Goal: Task Accomplishment & Management: Use online tool/utility

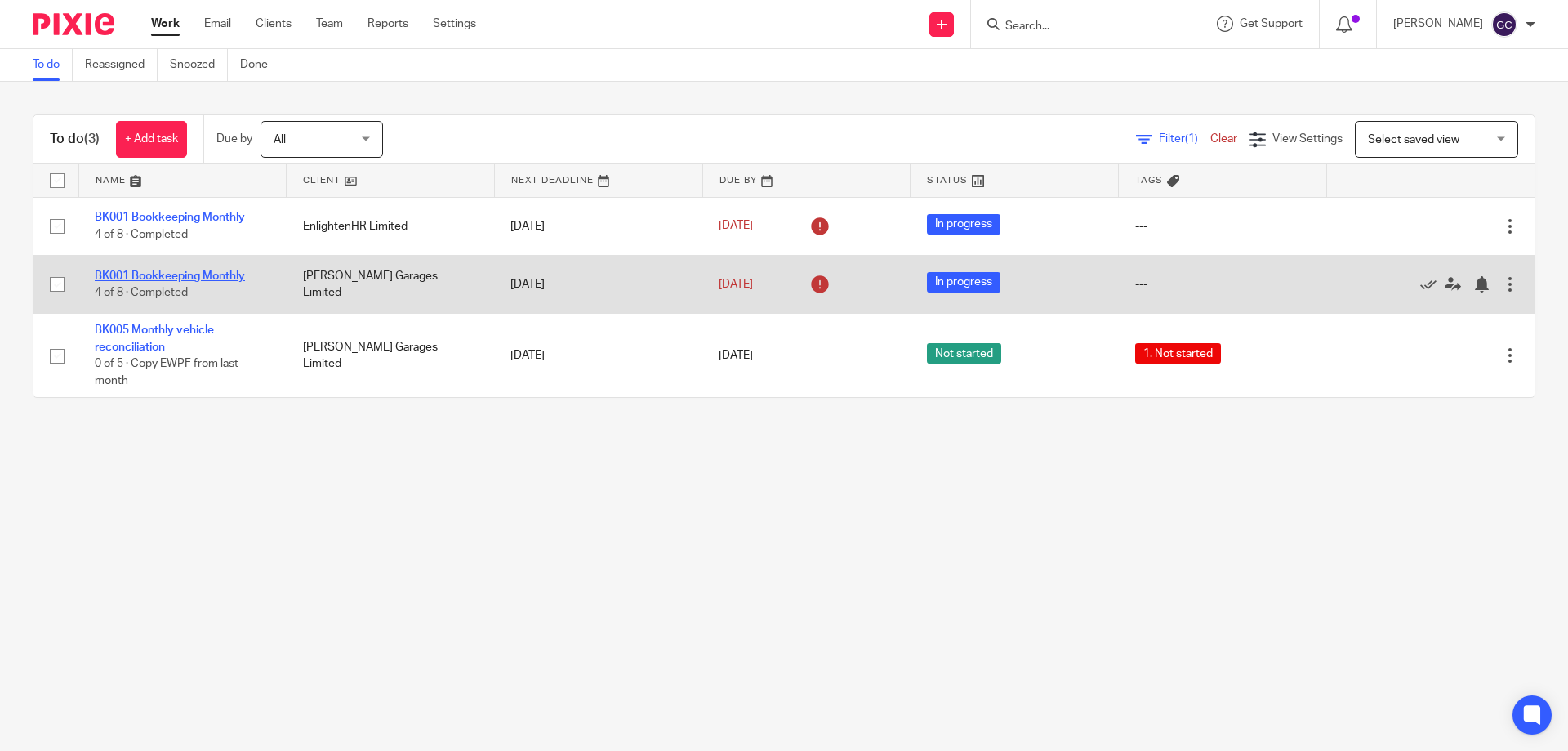
click at [219, 277] on link "BK001 Bookkeeping Monthly" at bounding box center [170, 275] width 151 height 12
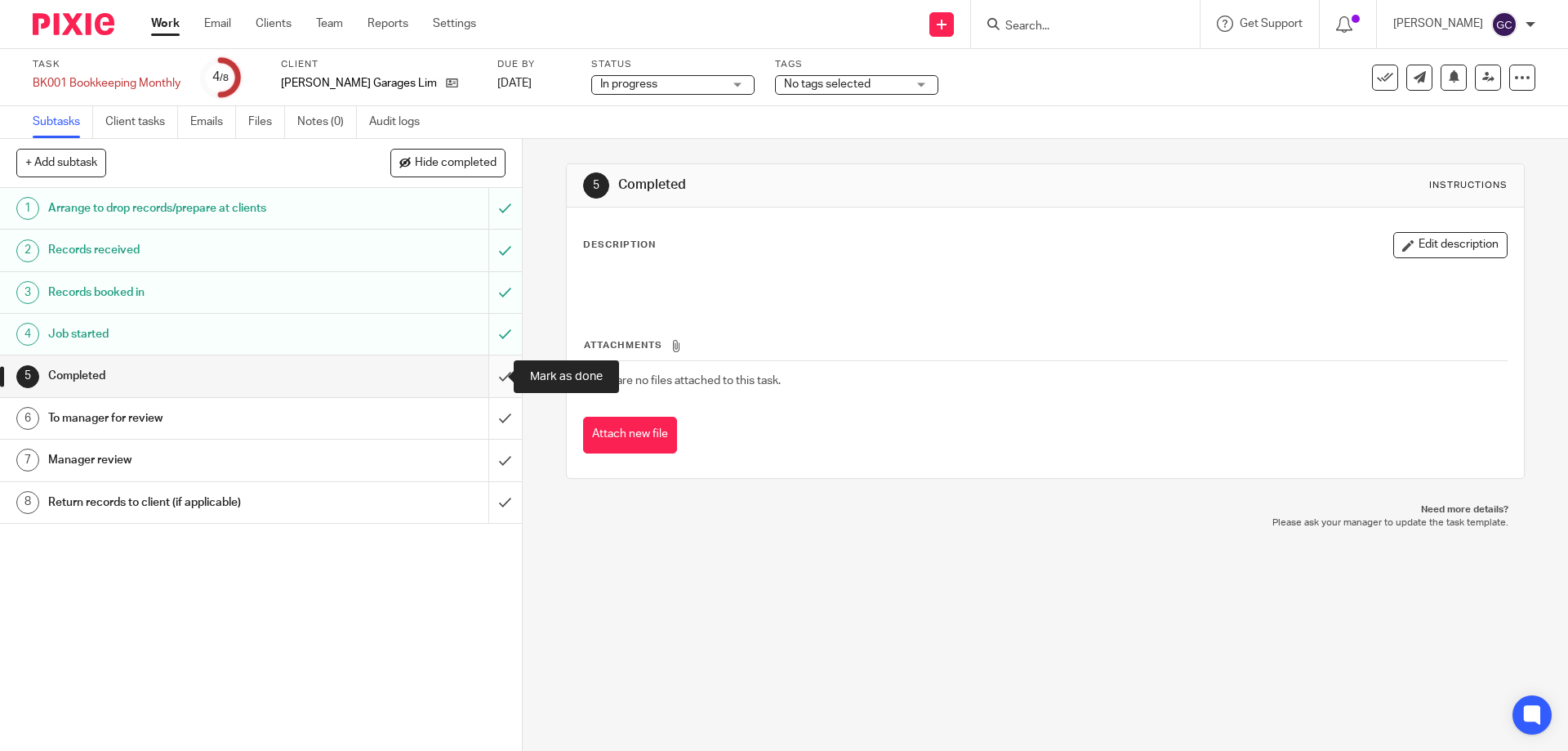
click at [486, 378] on input "submit" at bounding box center [260, 376] width 521 height 41
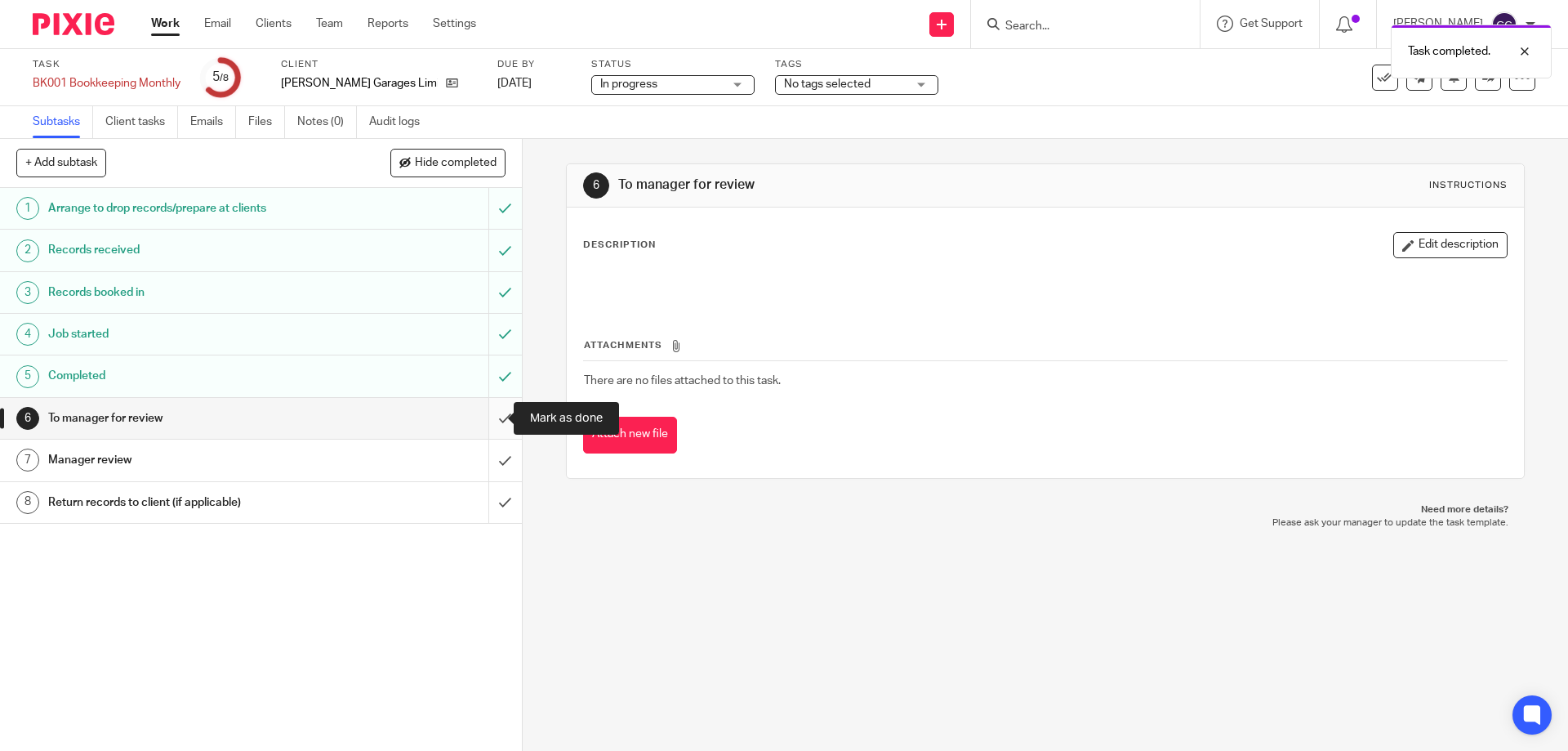
click at [488, 417] on input "submit" at bounding box center [260, 418] width 521 height 41
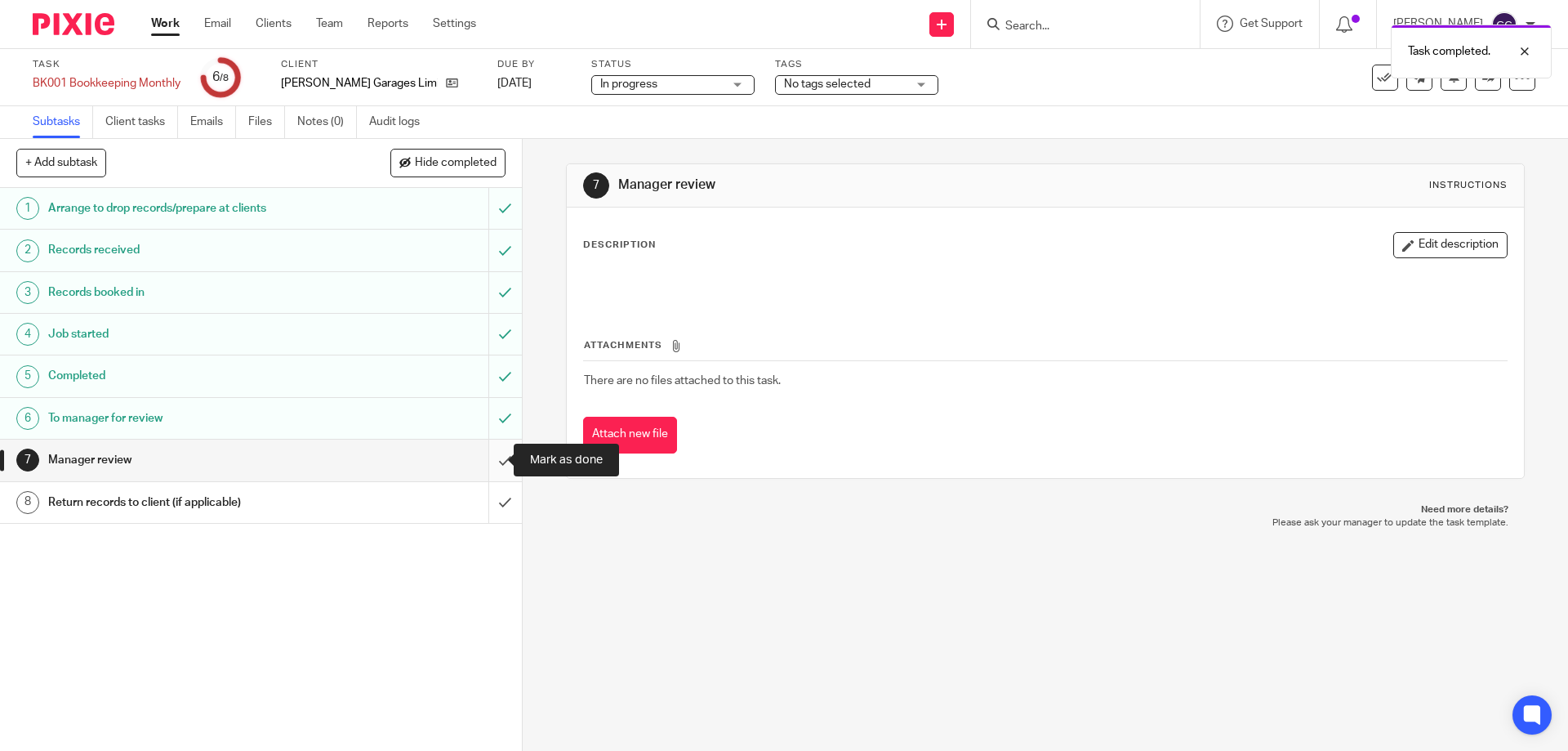
click at [486, 467] on input "submit" at bounding box center [260, 460] width 521 height 41
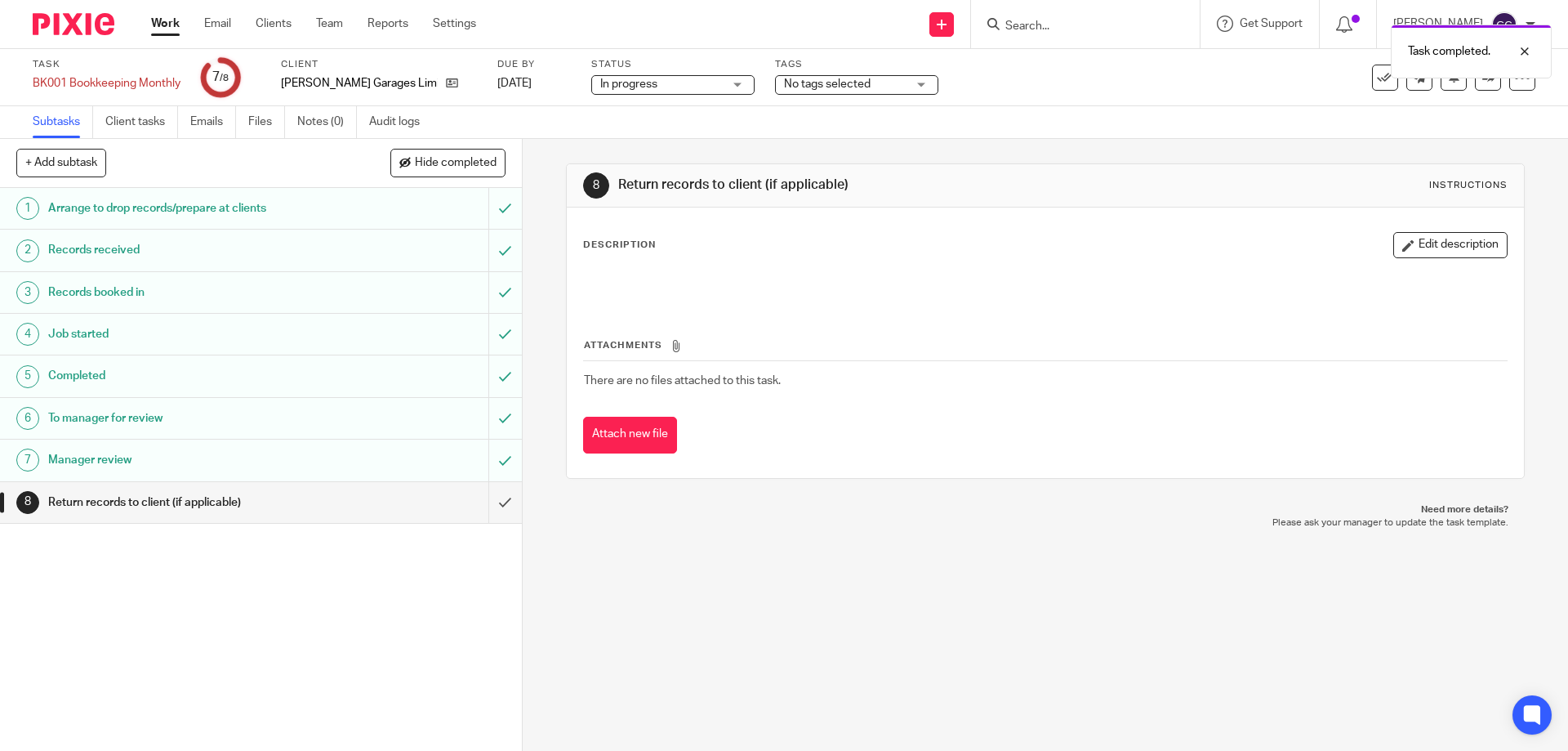
click at [103, 26] on img at bounding box center [73, 24] width 81 height 22
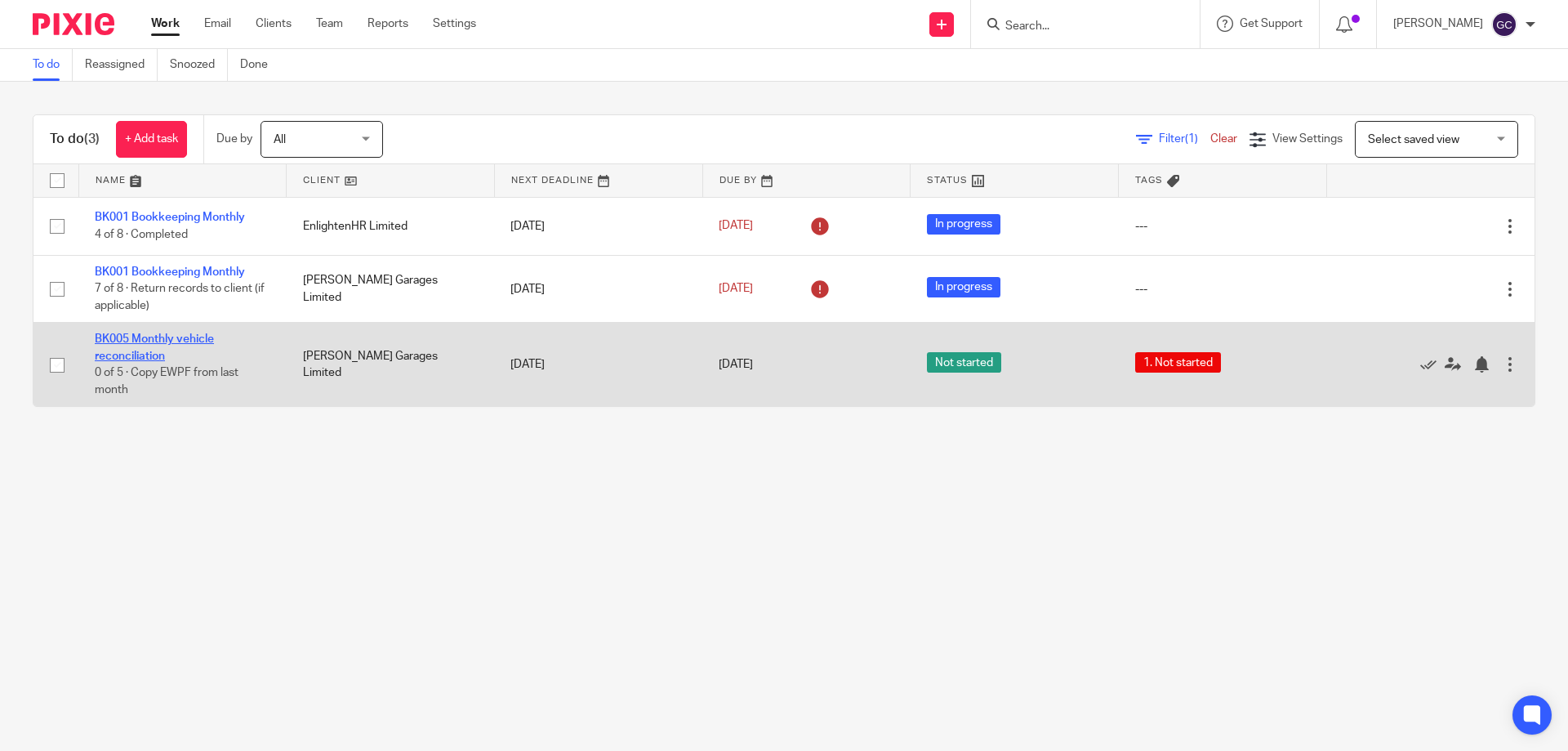
click at [166, 337] on link "BK005 Monthly vehicle reconciliation" at bounding box center [154, 346] width 120 height 27
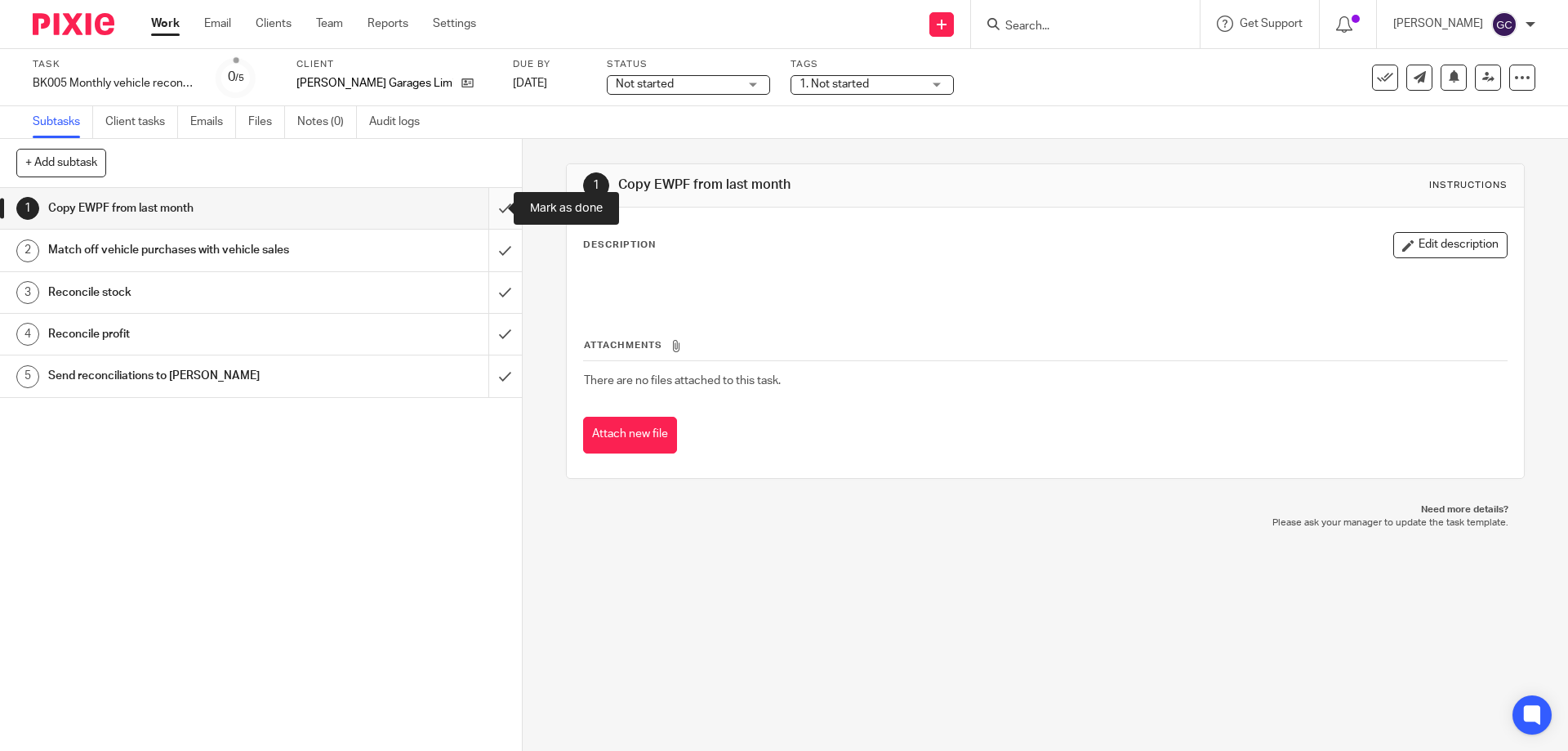
click at [487, 209] on input "submit" at bounding box center [260, 208] width 521 height 41
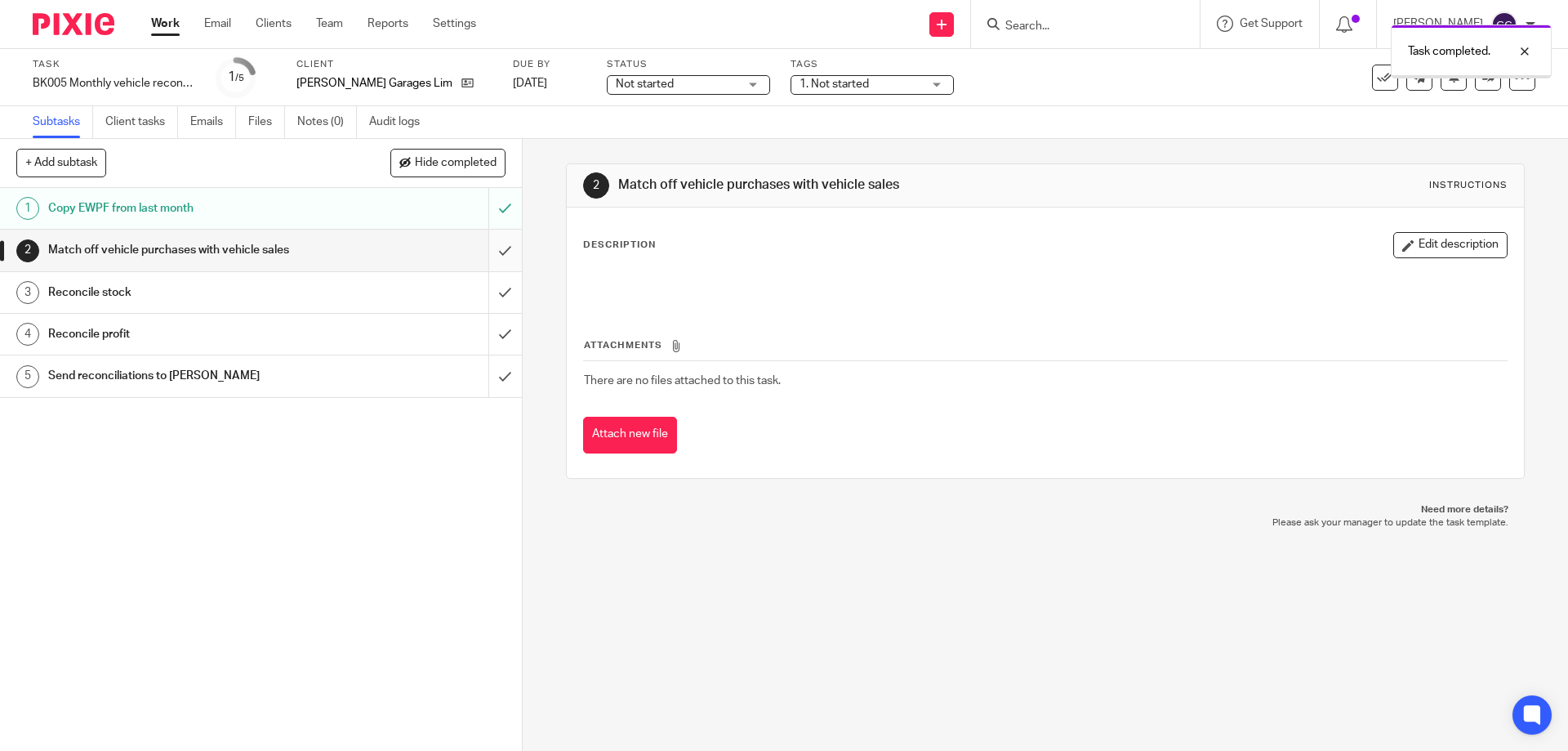
click at [484, 255] on input "submit" at bounding box center [260, 250] width 521 height 41
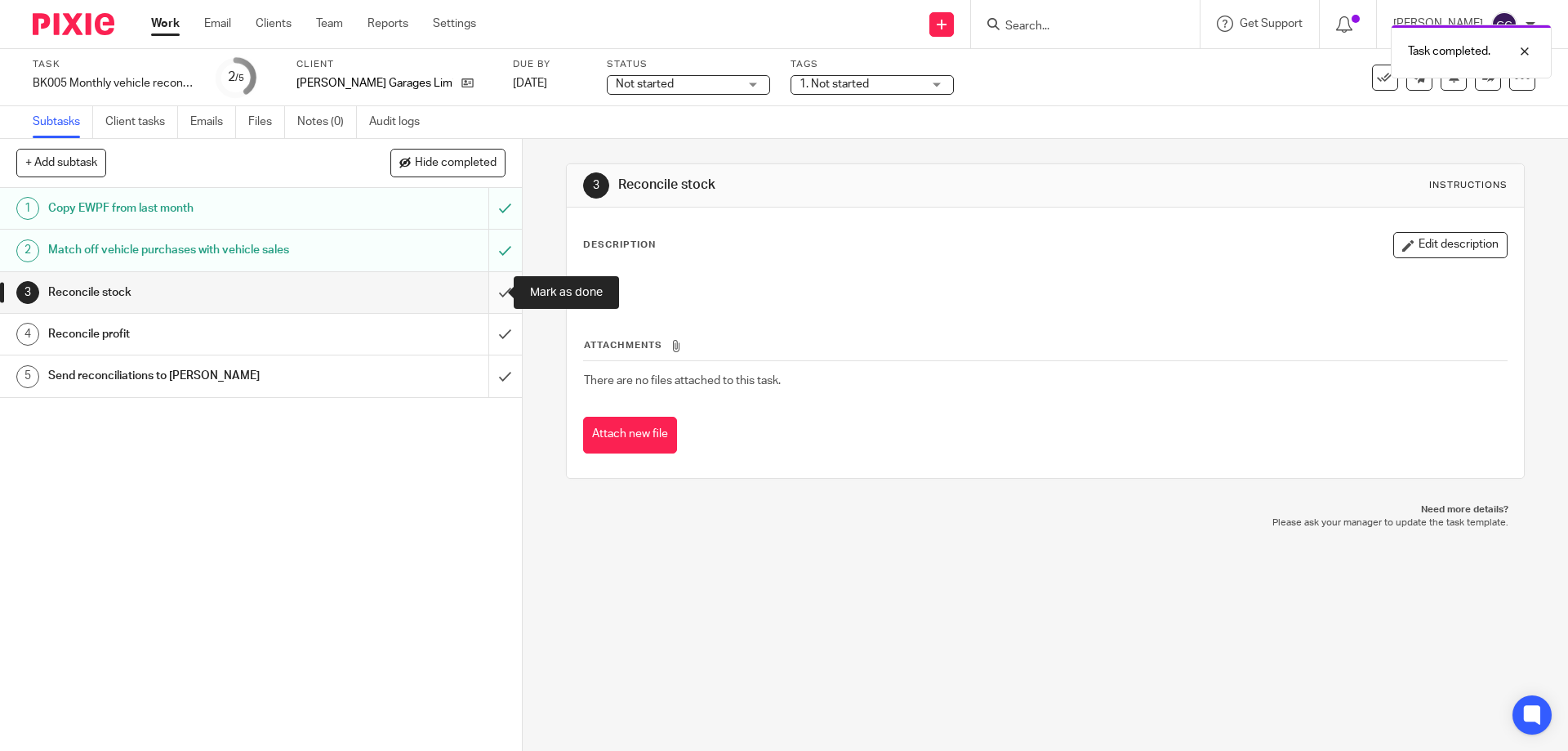
click at [484, 299] on input "submit" at bounding box center [260, 292] width 521 height 41
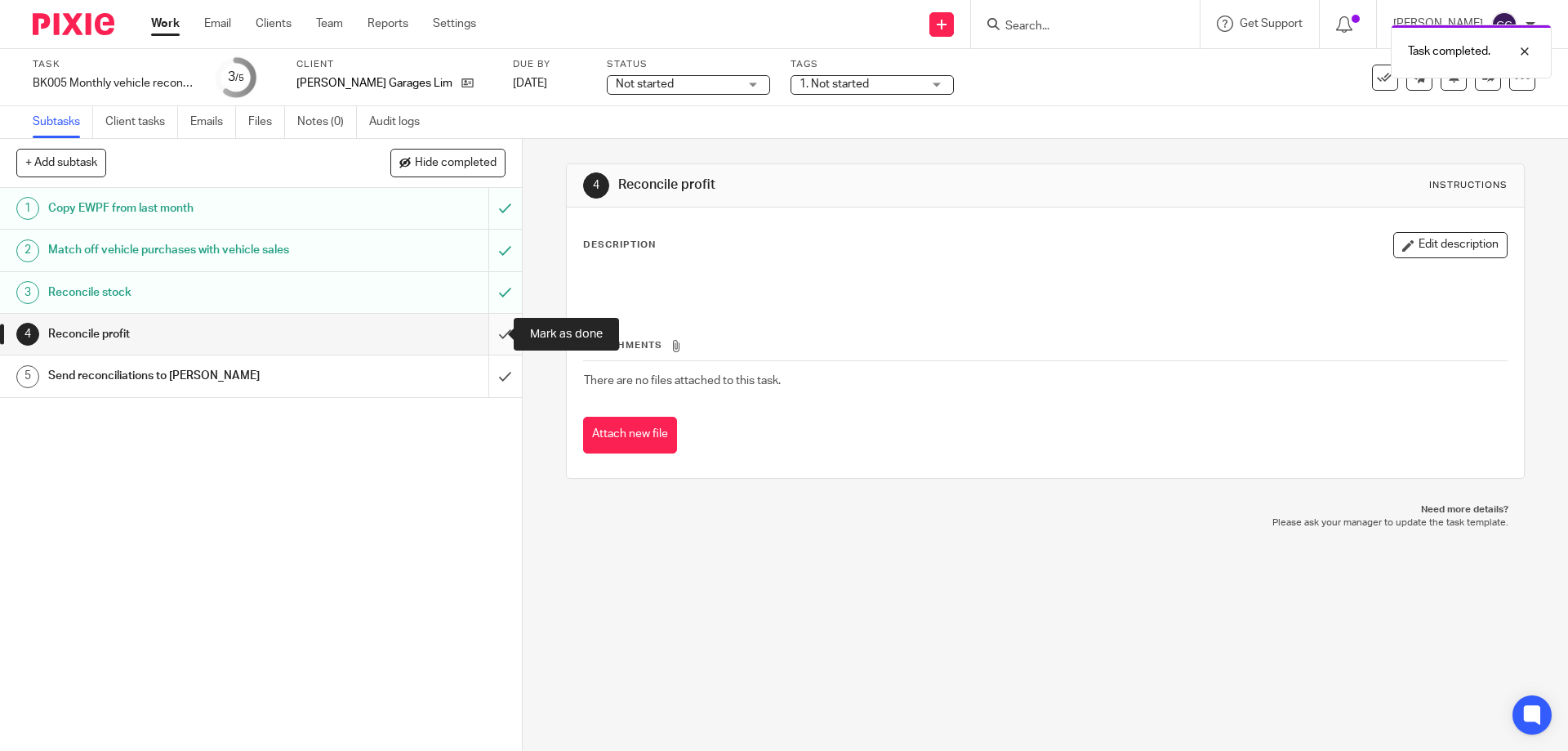
click at [487, 337] on input "submit" at bounding box center [260, 334] width 521 height 41
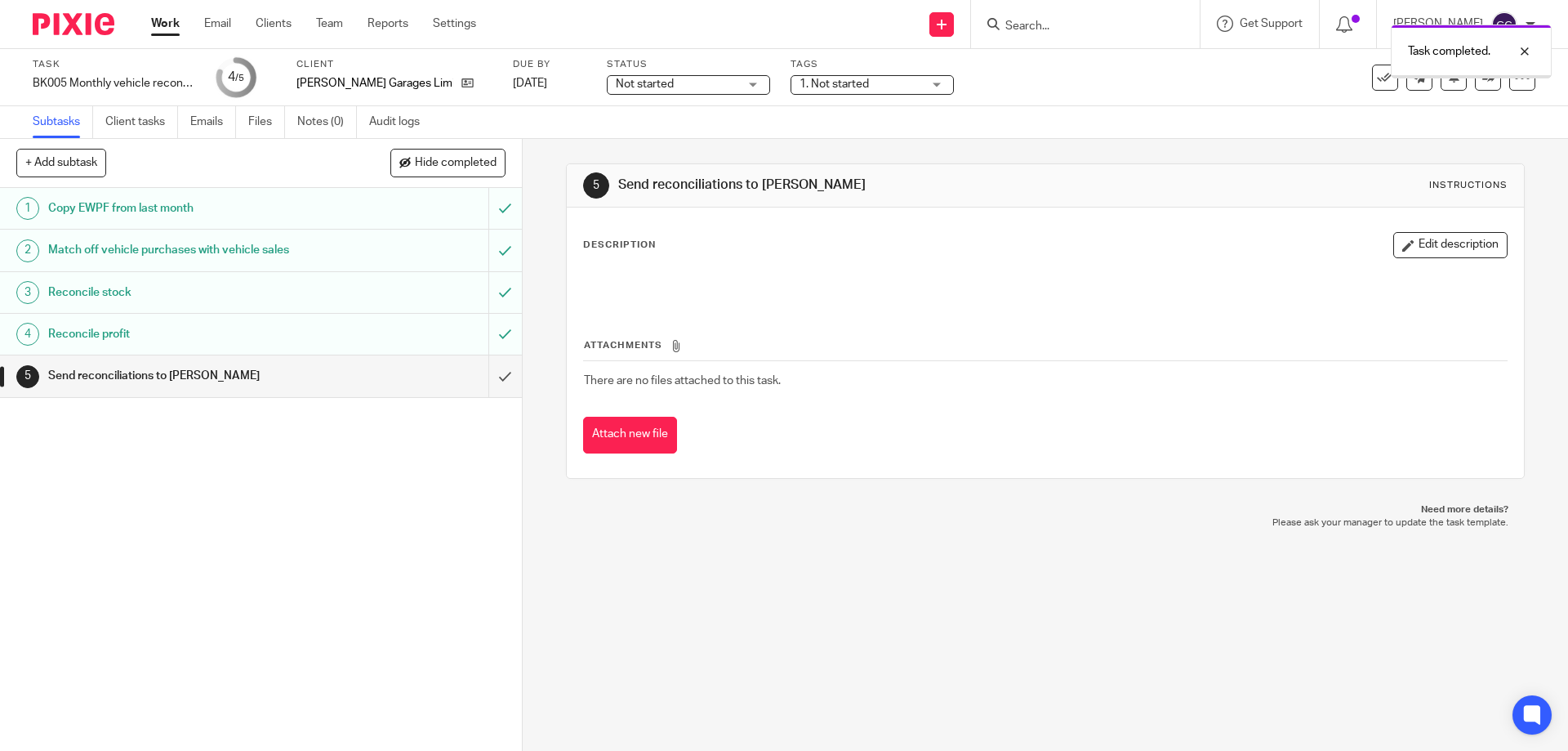
click at [660, 87] on span "Not started" at bounding box center [677, 84] width 122 height 17
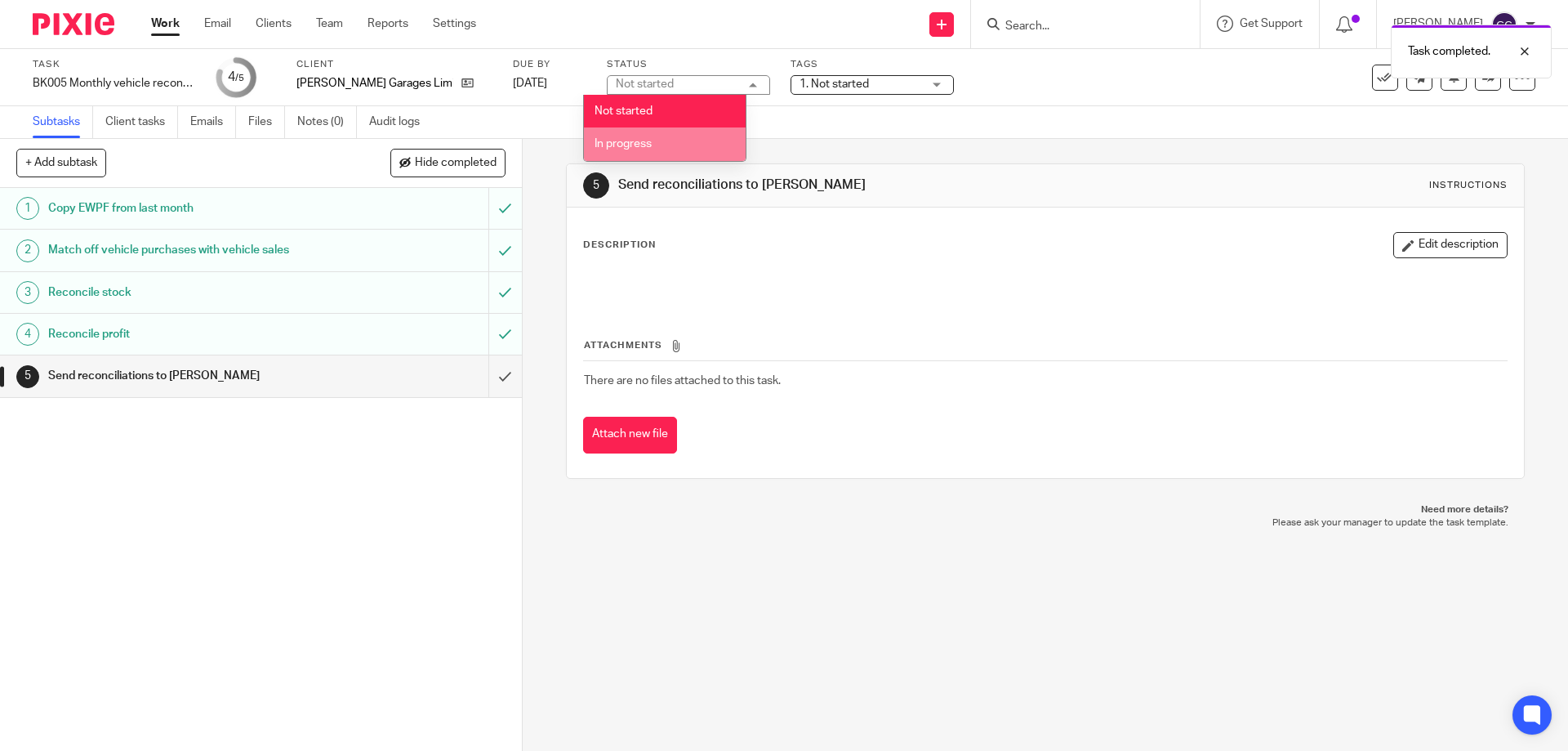
click at [650, 144] on span "In progress" at bounding box center [623, 143] width 58 height 12
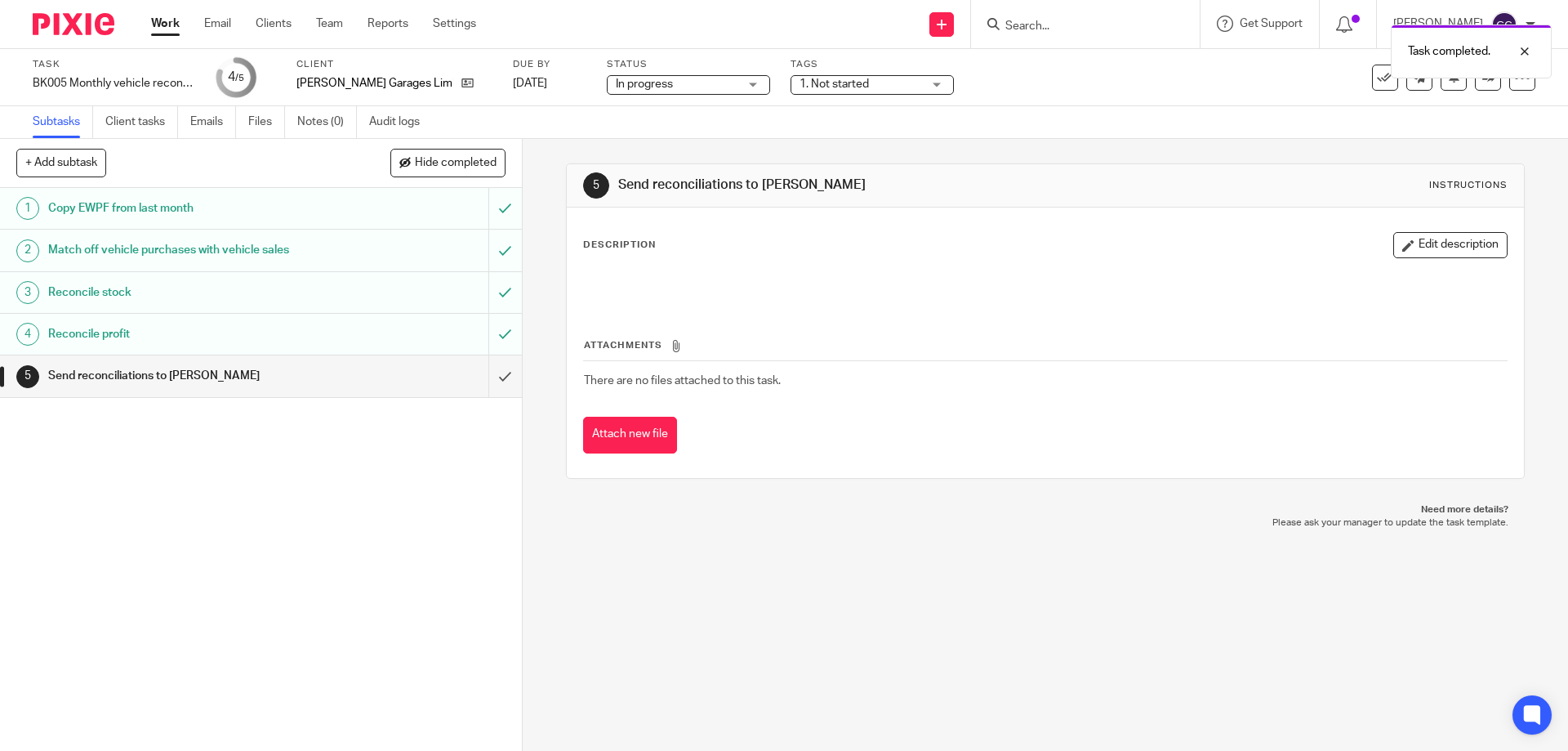
click at [452, 521] on div "1 Copy EWPF from last month 2 Match off vehicle purchases with vehicle sales 3 …" at bounding box center [260, 469] width 521 height 563
click at [104, 25] on img at bounding box center [73, 24] width 81 height 22
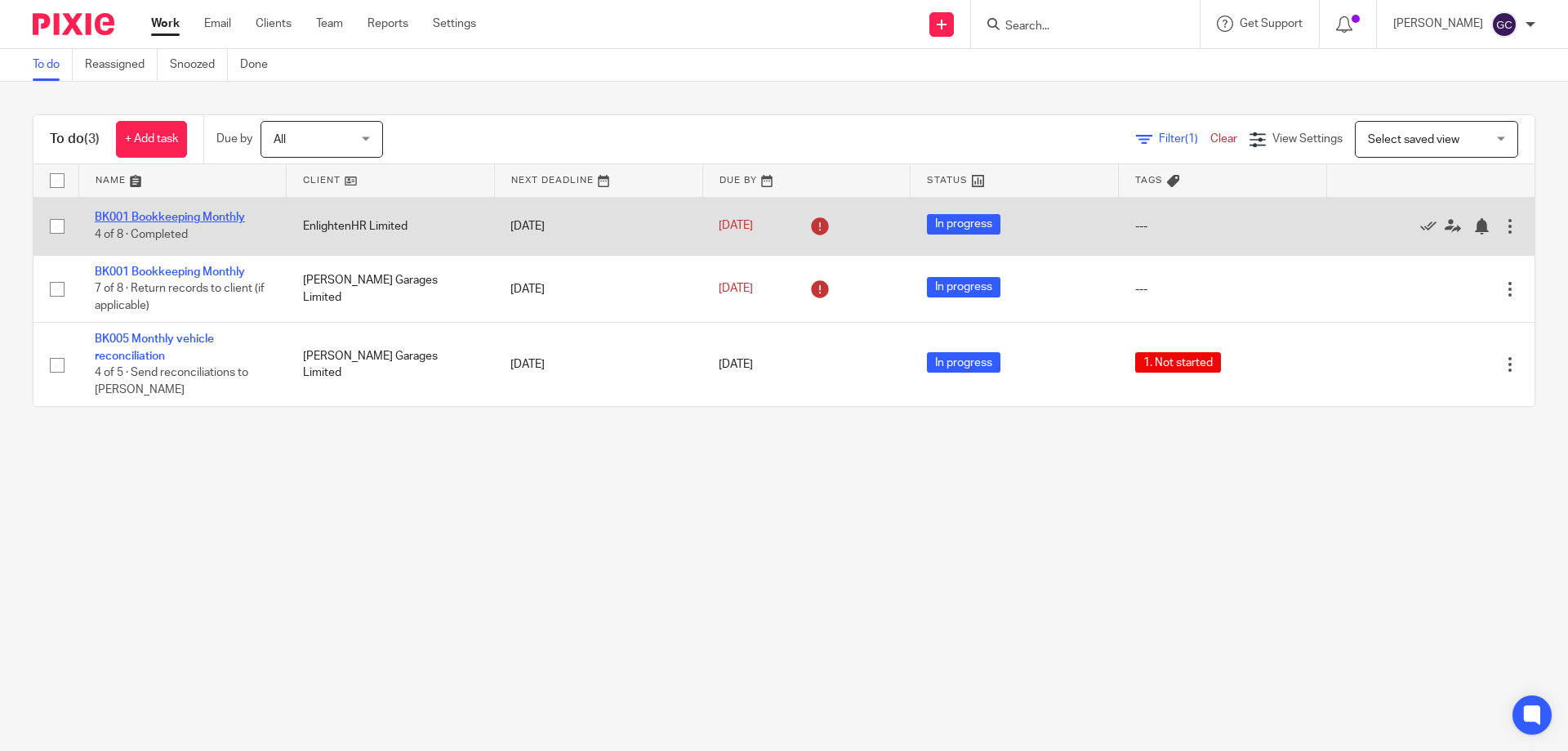
click at [212, 215] on link "BK001 Bookkeeping Monthly" at bounding box center [170, 217] width 151 height 12
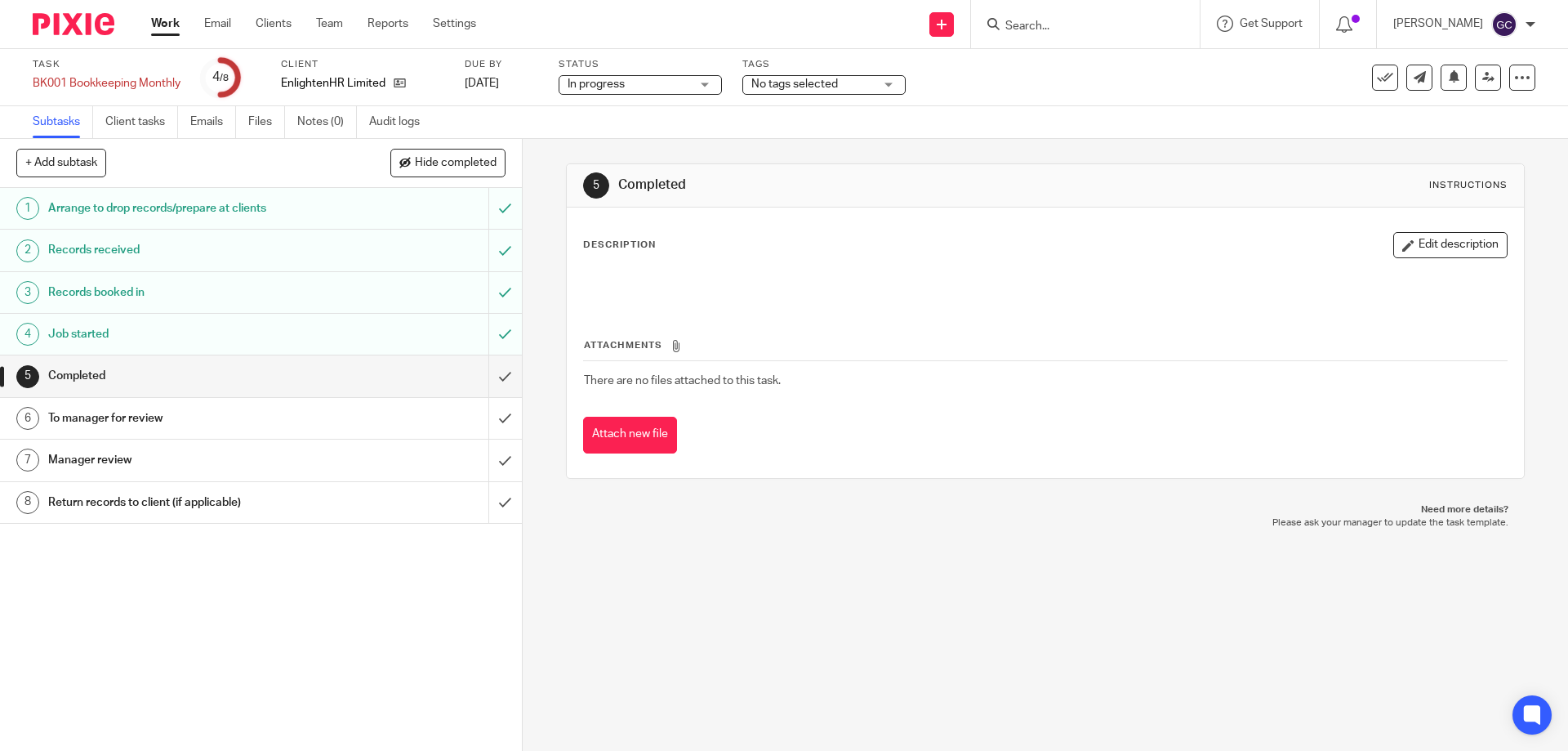
click at [79, 31] on img at bounding box center [73, 24] width 81 height 22
